Goal: Find specific page/section: Find specific page/section

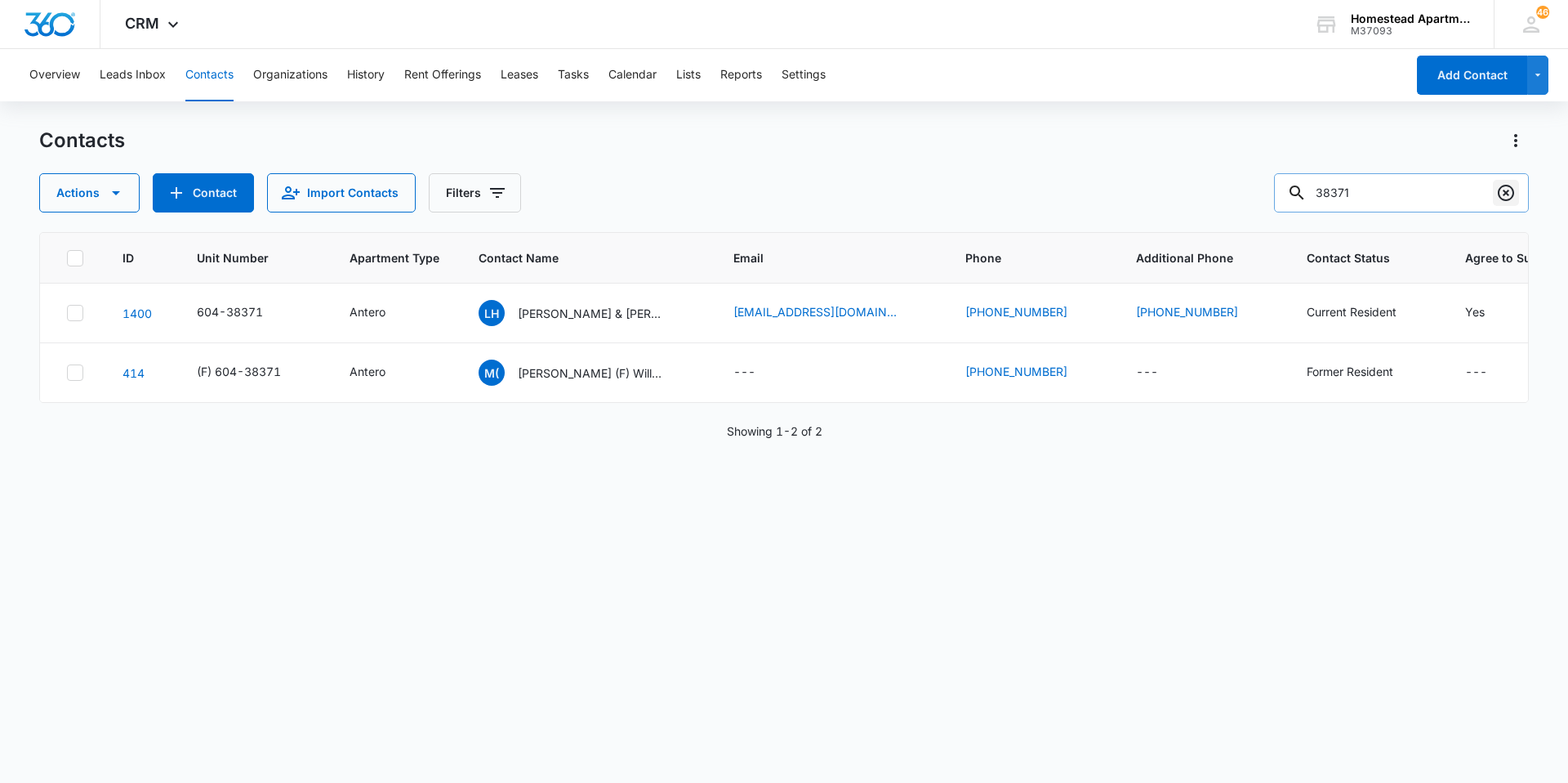
click at [1512, 190] on icon "Clear" at bounding box center [1506, 192] width 16 height 16
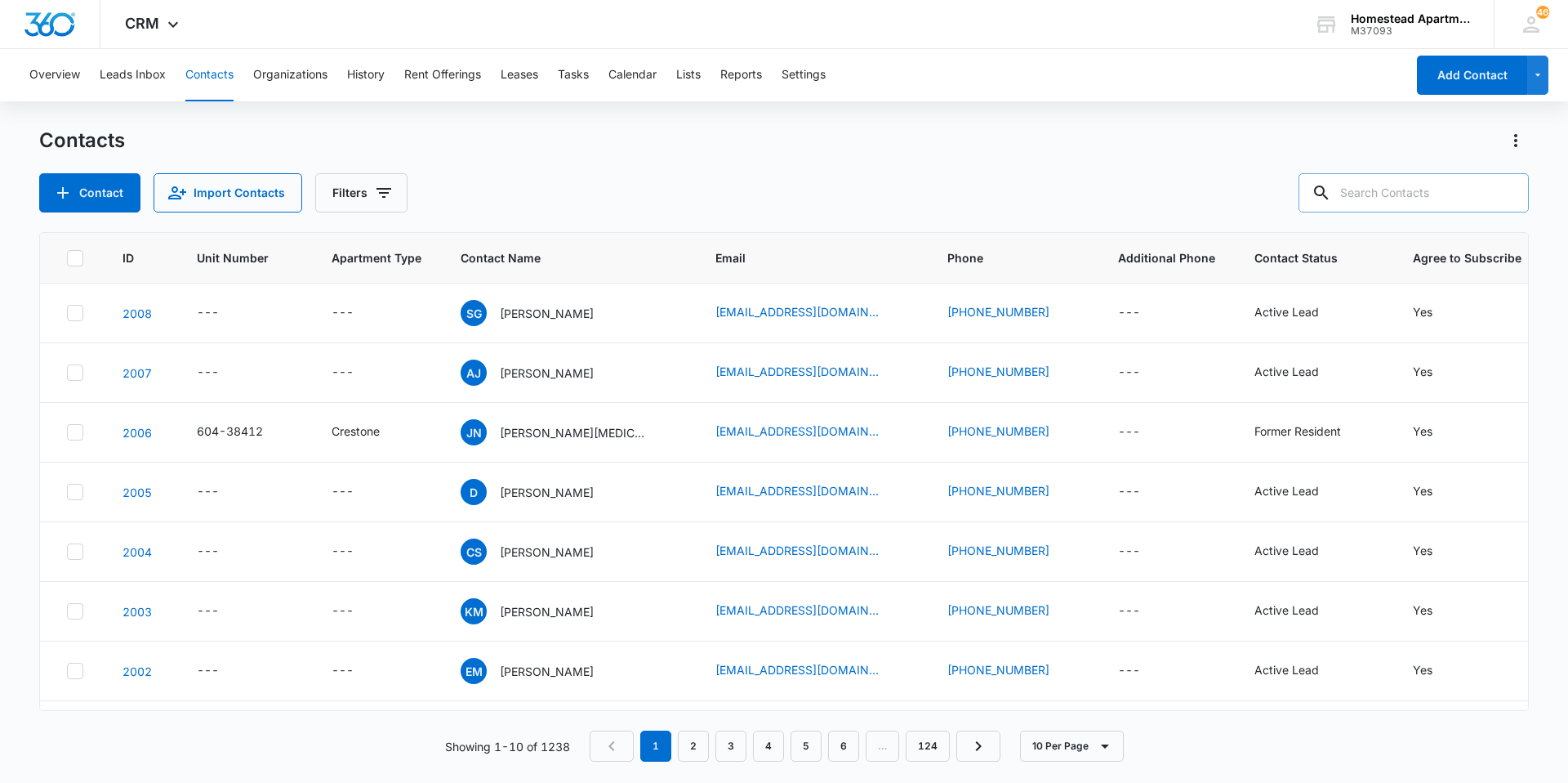
click at [1447, 198] on input "text" at bounding box center [1413, 192] width 230 height 39
type input "38164"
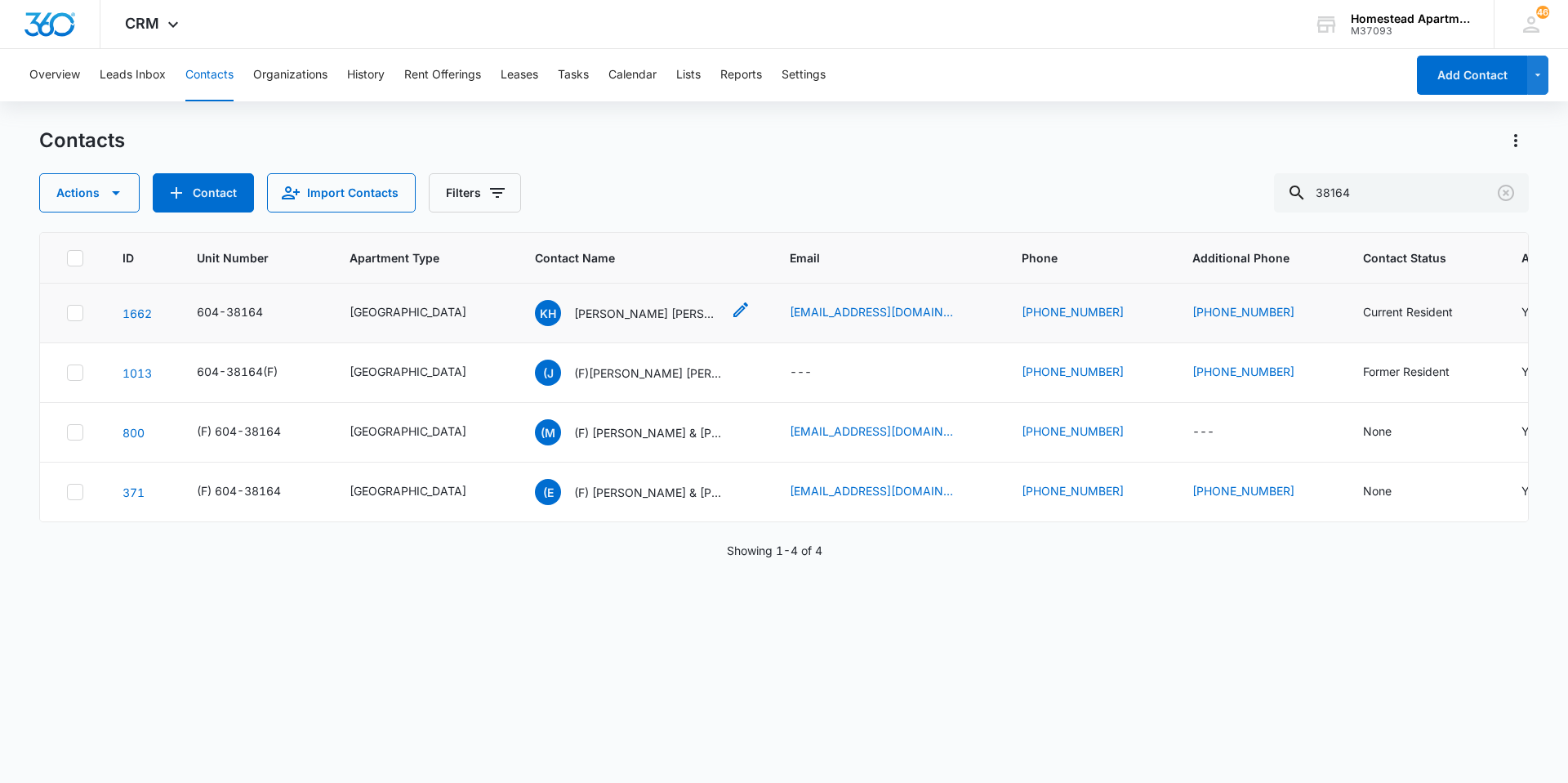
click at [574, 319] on p "[PERSON_NAME] [PERSON_NAME]([PERSON_NAME]) & Summer Canon(Jinax Rosethorne)" at bounding box center [647, 313] width 147 height 17
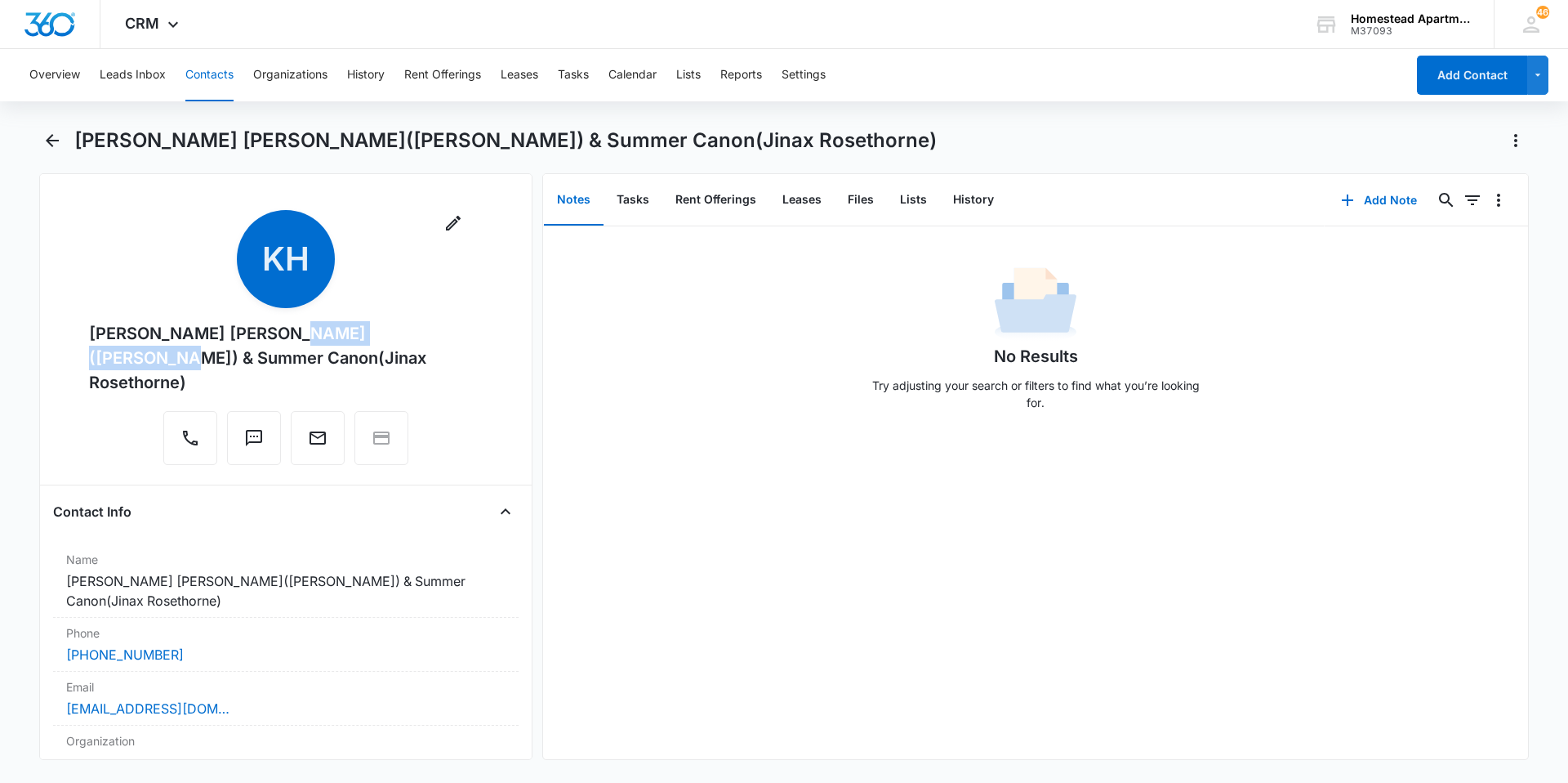
drag, startPoint x: 391, startPoint y: 331, endPoint x: 273, endPoint y: 342, distance: 118.5
click at [273, 342] on div "[PERSON_NAME] [PERSON_NAME]([PERSON_NAME]) & Summer Canon(Jinax Rosethorne)" at bounding box center [286, 358] width 394 height 74
drag, startPoint x: 273, startPoint y: 342, endPoint x: 382, endPoint y: 523, distance: 211.3
click at [382, 544] on div "Name Cancel Save Changes [PERSON_NAME] [PERSON_NAME]([PERSON_NAME]) & Summer Ca…" at bounding box center [286, 581] width 466 height 74
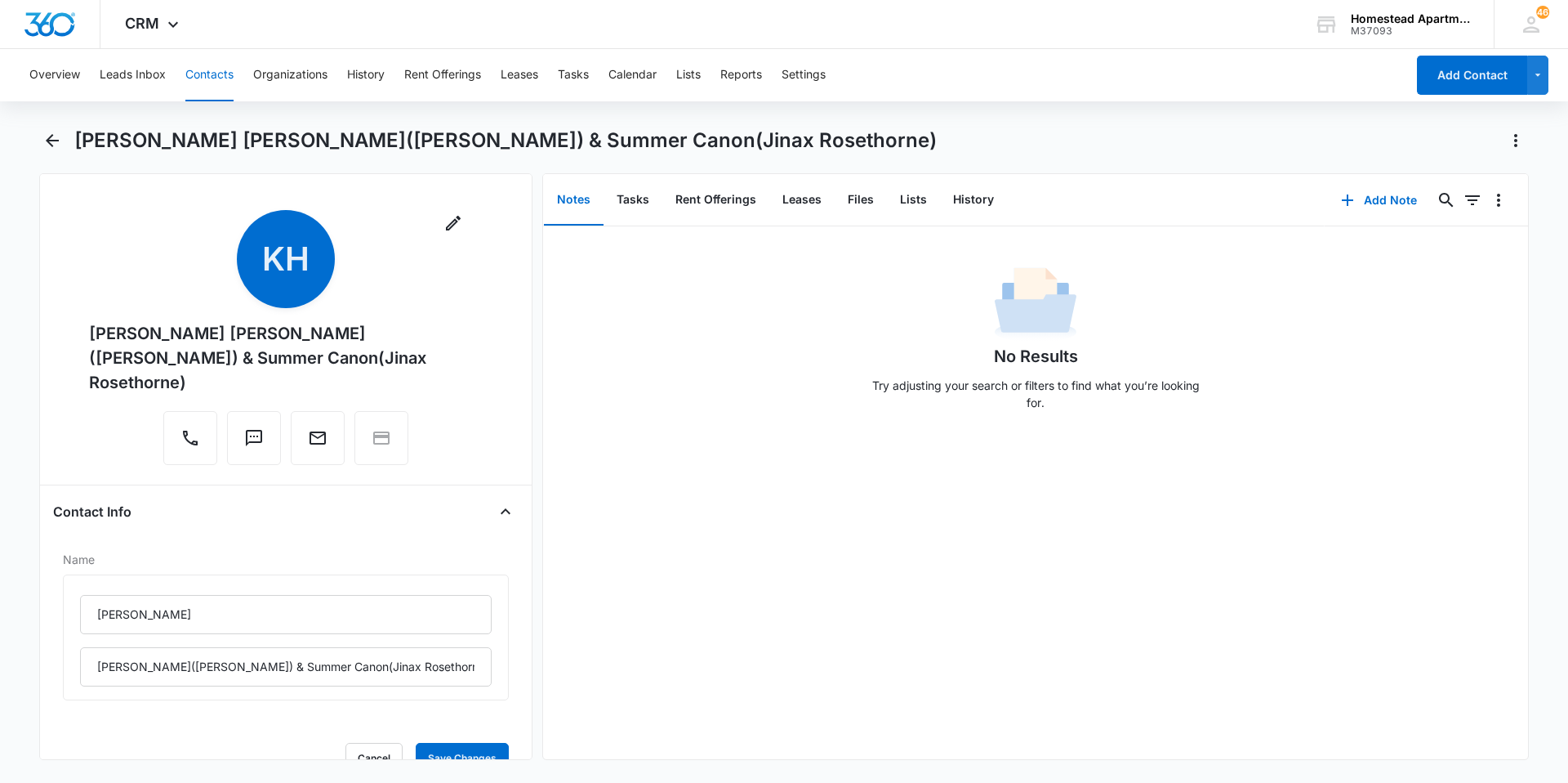
click at [66, 424] on div "Remove [PERSON_NAME] [PERSON_NAME]([PERSON_NAME]) & Summer Canon([PERSON_NAME])" at bounding box center [286, 341] width 466 height 261
click at [33, 474] on main "[PERSON_NAME][GEOGRAPHIC_DATA][PERSON_NAME]([PERSON_NAME]) & Summer Canon(Jinax…" at bounding box center [784, 454] width 1568 height 652
click at [501, 508] on icon "Close" at bounding box center [505, 511] width 9 height 6
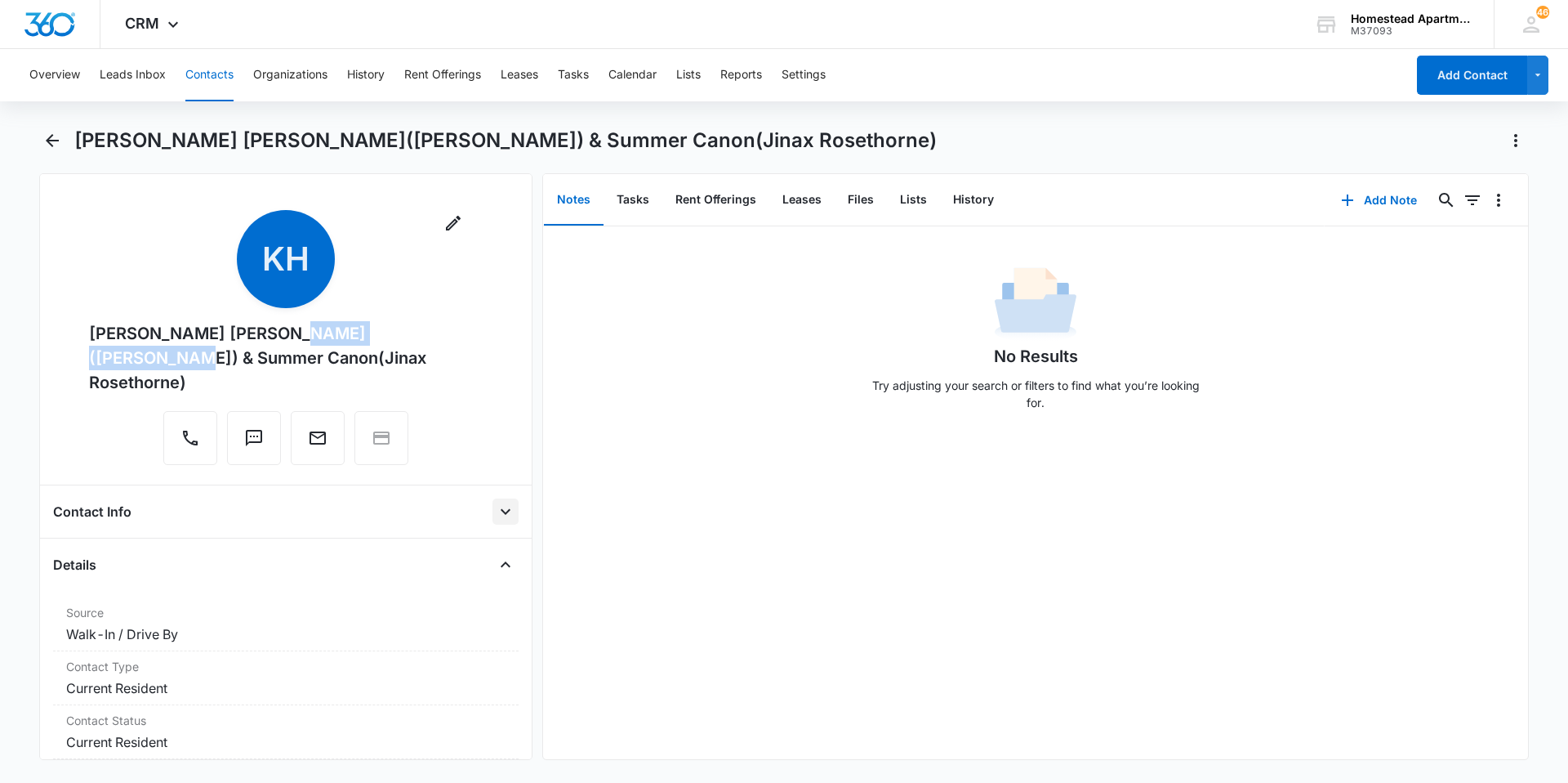
drag, startPoint x: 273, startPoint y: 336, endPoint x: 396, endPoint y: 325, distance: 123.5
click at [396, 325] on div "[PERSON_NAME] [PERSON_NAME]([PERSON_NAME]) & Summer Canon(Jinax Rosethorne)" at bounding box center [286, 358] width 394 height 74
click at [22, 420] on main "[PERSON_NAME][GEOGRAPHIC_DATA][PERSON_NAME]([PERSON_NAME]) & Summer Canon(Jinax…" at bounding box center [784, 454] width 1568 height 652
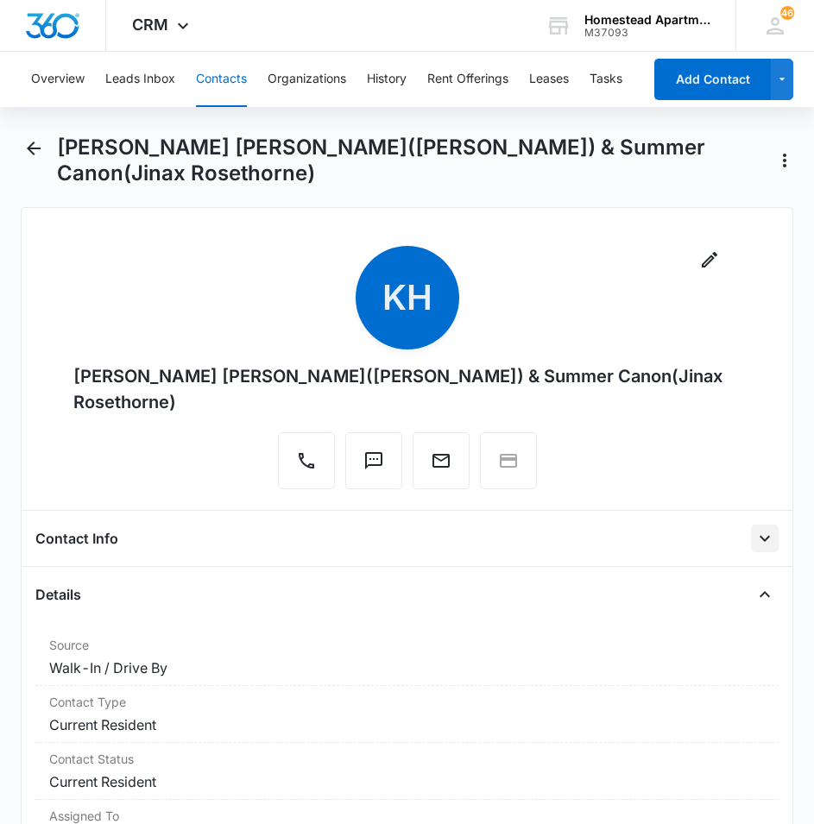
click at [75, 376] on div "Remove [PERSON_NAME] [PERSON_NAME]([PERSON_NAME]) & Summer Canon([PERSON_NAME])" at bounding box center [407, 371] width 744 height 250
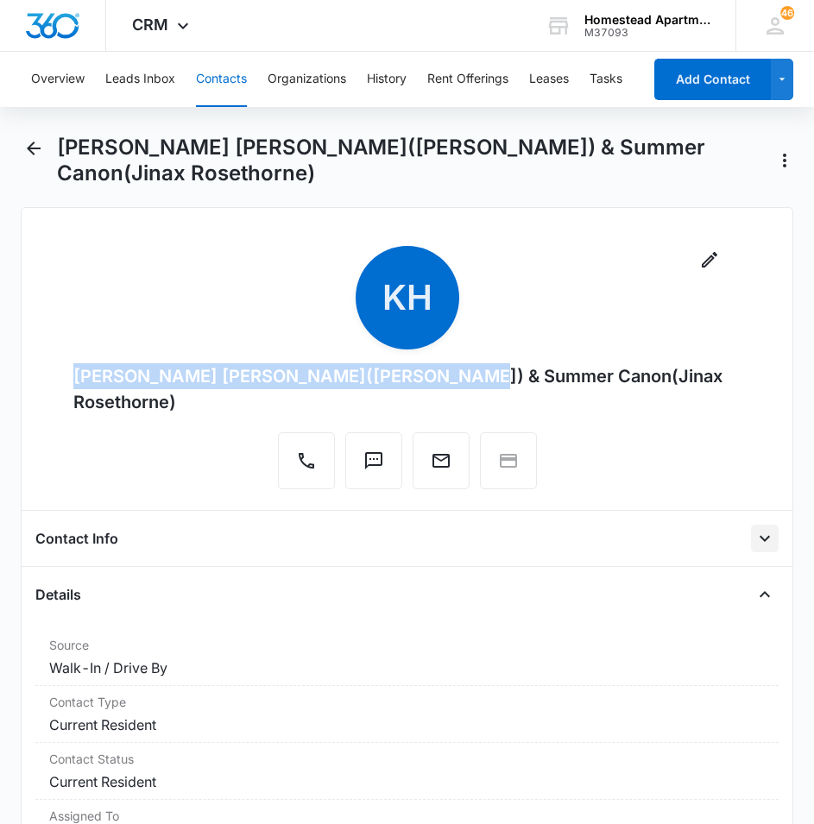
drag, startPoint x: 81, startPoint y: 375, endPoint x: 412, endPoint y: 372, distance: 330.6
click at [412, 372] on div "[PERSON_NAME] [PERSON_NAME]([PERSON_NAME]) & Summer Canon(Jinax Rosethorne)" at bounding box center [407, 389] width 668 height 52
copy div "[PERSON_NAME] [PERSON_NAME]([PERSON_NAME])"
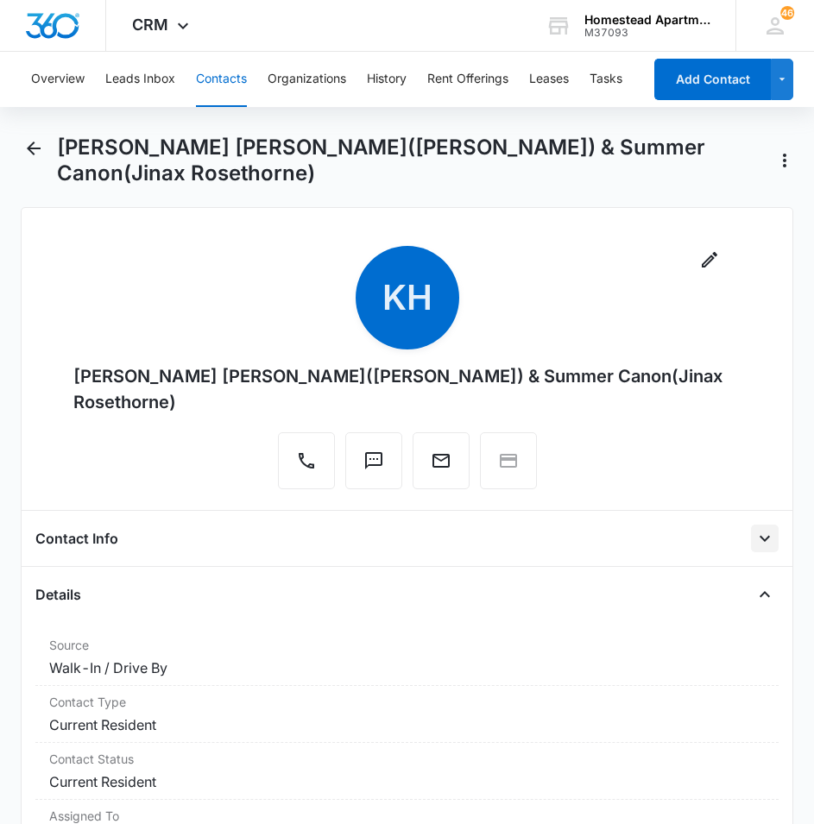
click at [438, 375] on div "[PERSON_NAME] [PERSON_NAME]([PERSON_NAME]) & Summer Canon(Jinax Rosethorne)" at bounding box center [407, 389] width 668 height 52
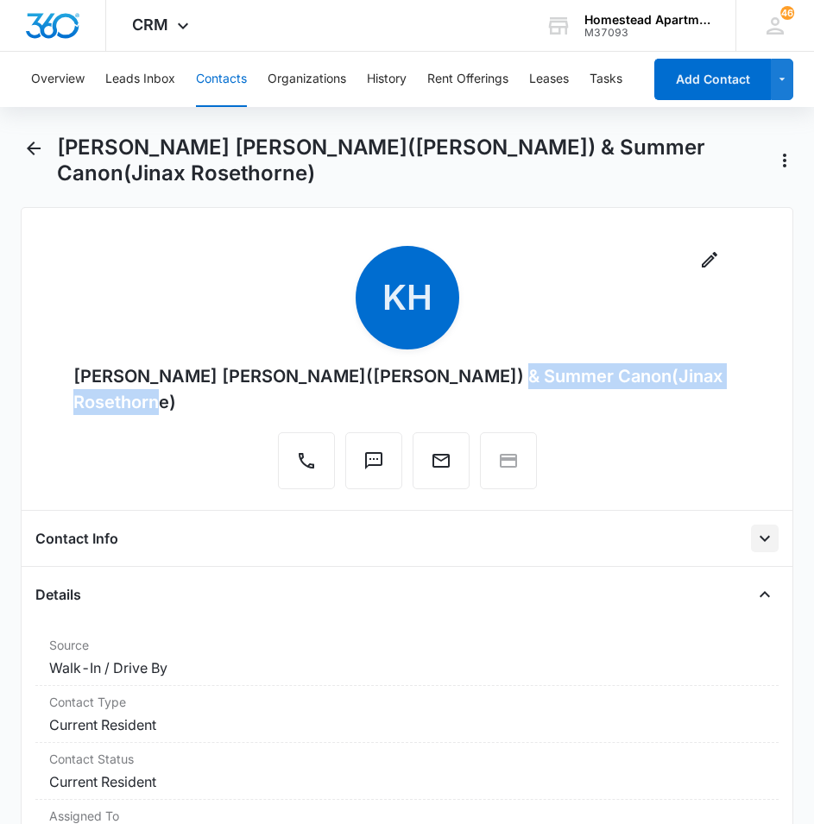
drag, startPoint x: 431, startPoint y: 375, endPoint x: 719, endPoint y: 379, distance: 288.3
click at [719, 379] on div "[PERSON_NAME] [PERSON_NAME]([PERSON_NAME]) & Summer Canon(Jinax Rosethorne)" at bounding box center [407, 389] width 668 height 52
copy div "Summer Canon([PERSON_NAME])"
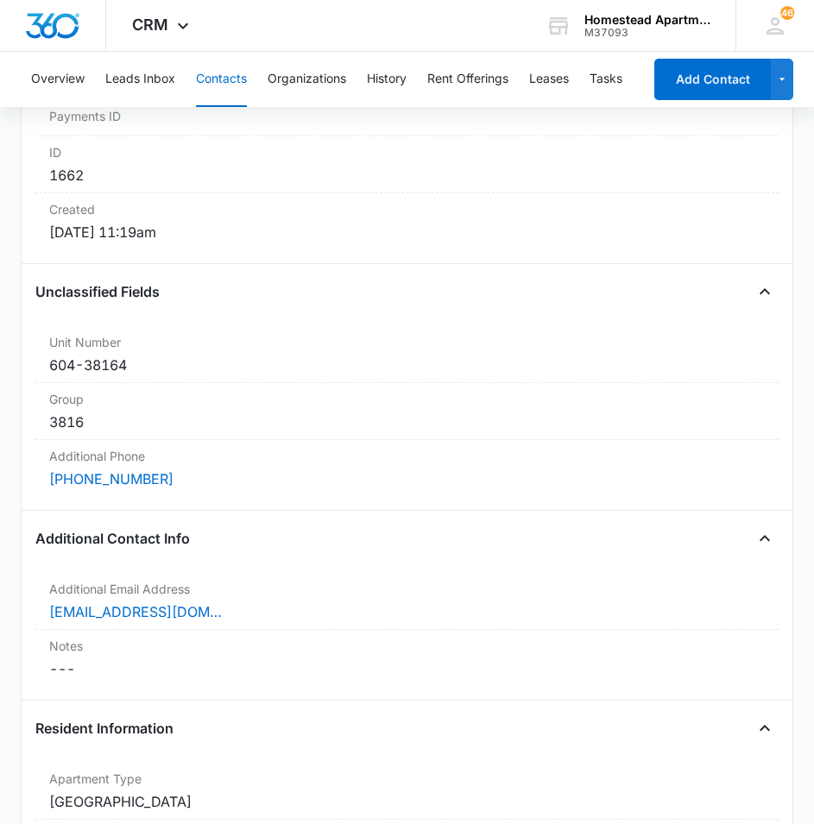
scroll to position [949, 0]
